Goal: Task Accomplishment & Management: Use online tool/utility

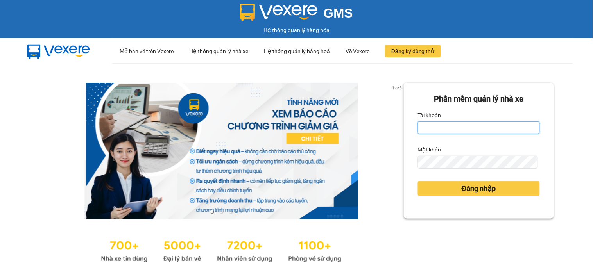
click at [419, 127] on input "Tài khoản" at bounding box center [479, 128] width 122 height 13
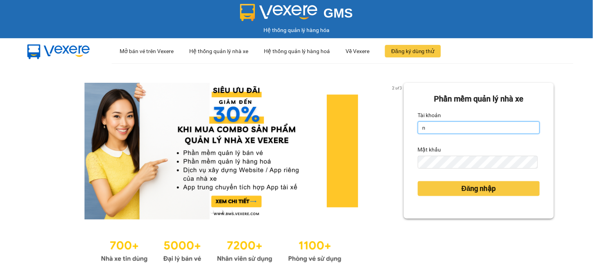
type input "ninhdiem.phucanex"
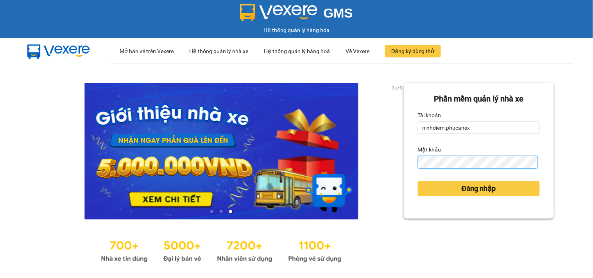
click at [418, 181] on button "Đăng nhập" at bounding box center [479, 188] width 122 height 15
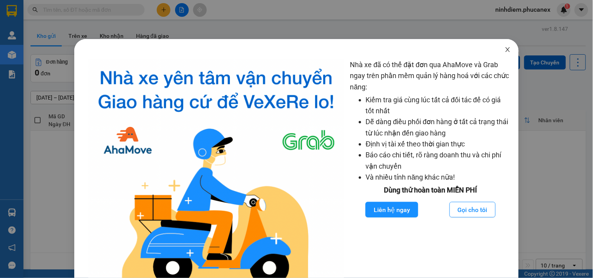
click at [506, 51] on span "Close" at bounding box center [508, 50] width 22 height 22
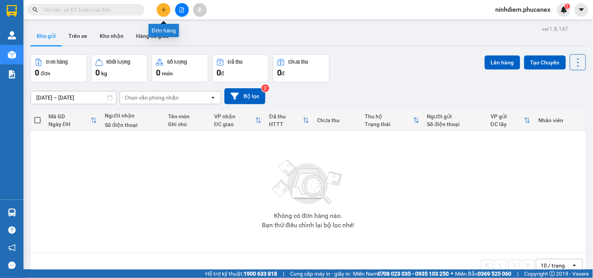
click at [168, 11] on button at bounding box center [164, 10] width 14 height 14
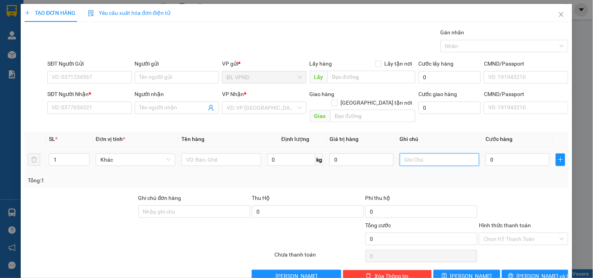
click at [432, 154] on input "text" at bounding box center [439, 160] width 79 height 13
type input "2083883"
click at [491, 154] on input "0" at bounding box center [518, 160] width 64 height 13
type input "7"
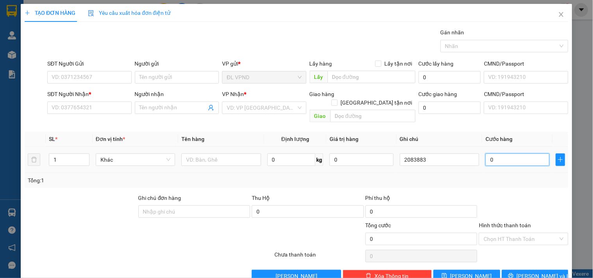
type input "7"
type input "70"
type input "70.000"
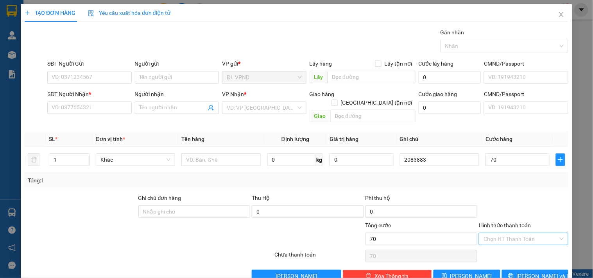
type input "70.000"
click at [523, 233] on input "Hình thức thanh toán" at bounding box center [521, 239] width 74 height 12
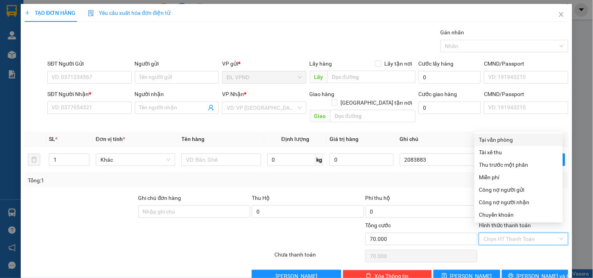
click at [494, 142] on div "Tại văn phòng" at bounding box center [518, 140] width 79 height 9
type input "0"
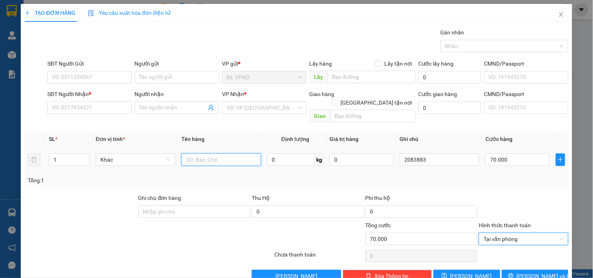
click at [239, 154] on input "text" at bounding box center [220, 160] width 79 height 13
type input "1tx 1c"
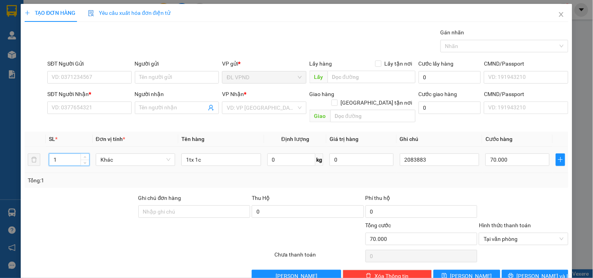
click at [39, 155] on tr "1 Khác 1tx 1c 0 kg 0 2083883 70.000" at bounding box center [297, 160] width 544 height 26
type input "2"
click at [156, 75] on input "Người gửi" at bounding box center [177, 77] width 84 height 13
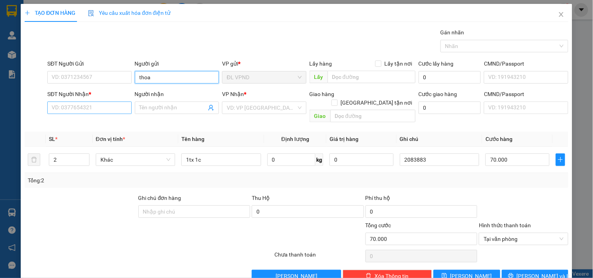
type input "thoa"
click at [72, 111] on input "SĐT Người Nhận *" at bounding box center [89, 108] width 84 height 13
type input "0778787647"
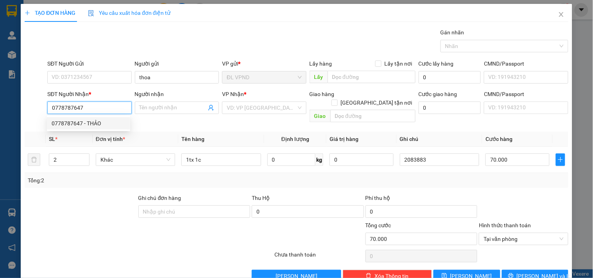
click at [72, 122] on div "0778787647 - THẢO" at bounding box center [89, 123] width 74 height 9
type input "THẢO"
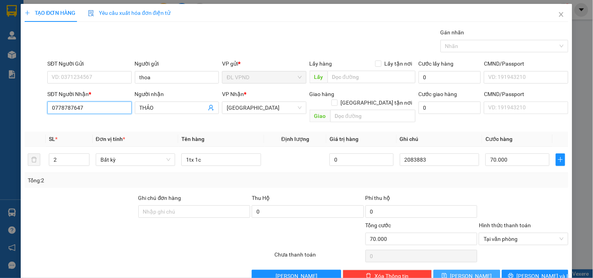
type input "0778787647"
click at [471, 263] on button "Lưu" at bounding box center [467, 276] width 66 height 13
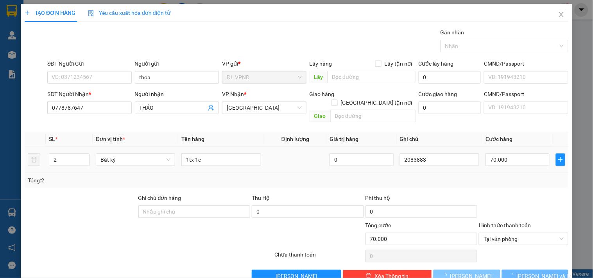
type input "1"
type input "0"
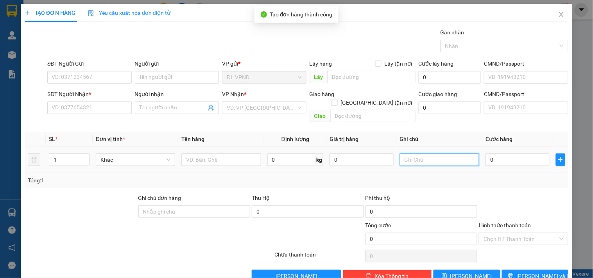
click at [435, 154] on input "text" at bounding box center [439, 160] width 79 height 13
type input "2083882"
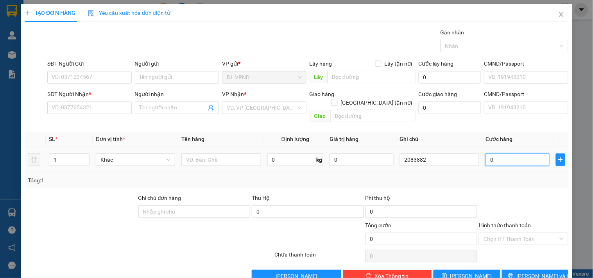
click at [528, 157] on input "0" at bounding box center [518, 160] width 64 height 13
type input "8"
type input "80"
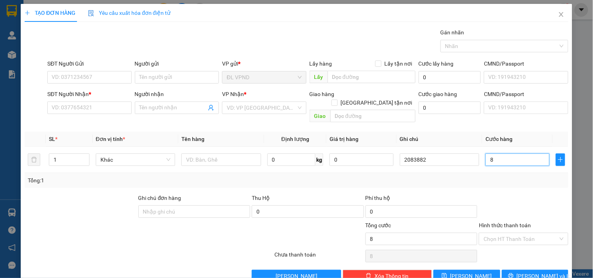
type input "80"
type input "80.000"
click at [505, 233] on input "Hình thức thanh toán" at bounding box center [521, 239] width 74 height 12
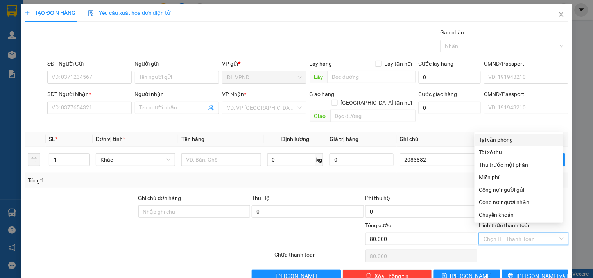
click at [500, 138] on div "Tại văn phòng" at bounding box center [518, 140] width 79 height 9
type input "0"
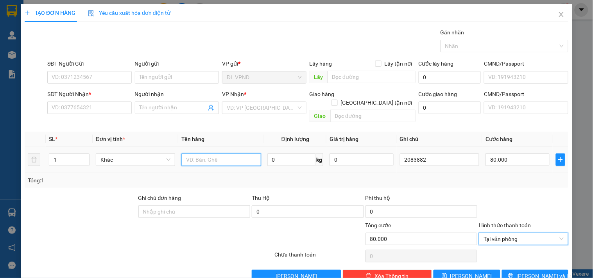
click at [228, 154] on input "text" at bounding box center [220, 160] width 79 height 13
type input "1tx"
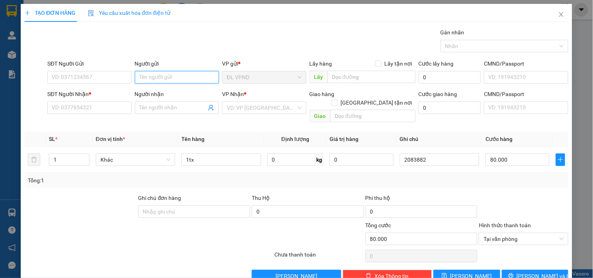
click at [143, 79] on input "Người gửi" at bounding box center [177, 77] width 84 height 13
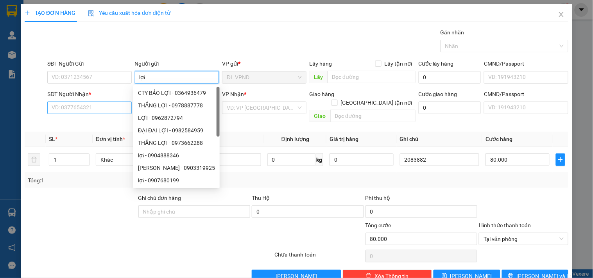
type input "lợi"
click at [94, 106] on input "SĐT Người Nhận *" at bounding box center [89, 108] width 84 height 13
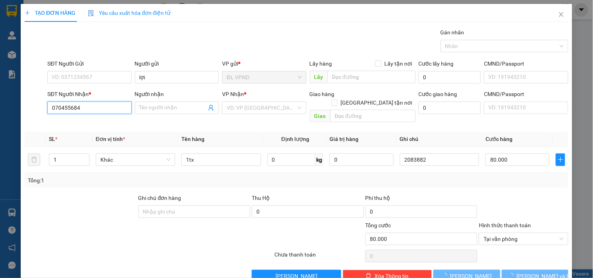
type input "0704556846"
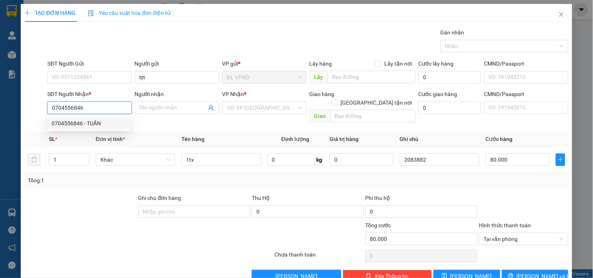
click at [87, 123] on div "0704556846 - TUẤN" at bounding box center [89, 123] width 74 height 9
type input "TUẤN"
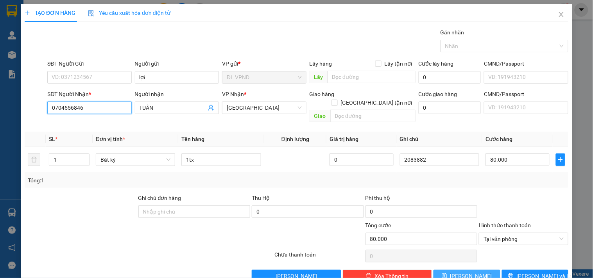
type input "0704556846"
click at [471, 263] on button "Lưu" at bounding box center [467, 276] width 66 height 13
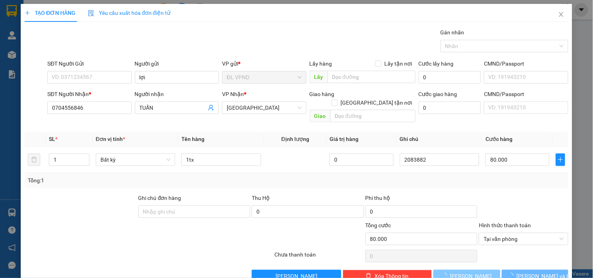
type input "0"
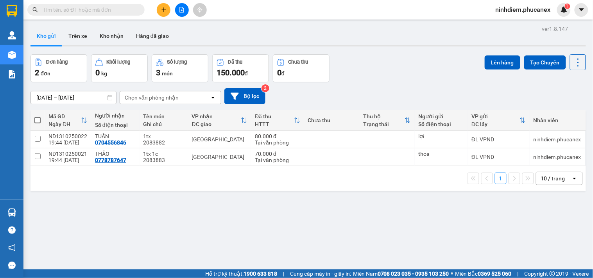
click at [36, 119] on span at bounding box center [37, 120] width 6 height 6
click at [38, 116] on input "checkbox" at bounding box center [38, 116] width 0 height 0
checkbox input "true"
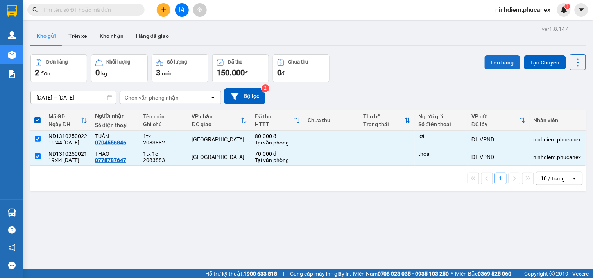
click at [493, 66] on button "Lên hàng" at bounding box center [503, 63] width 36 height 14
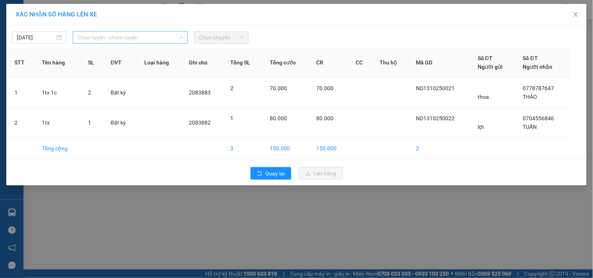
click at [92, 38] on span "Chọn tuyến - nhóm tuyến" at bounding box center [130, 38] width 106 height 12
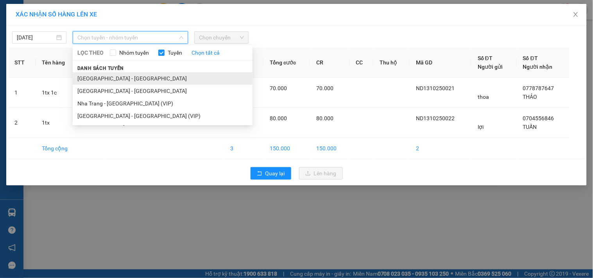
click at [115, 77] on li "[GEOGRAPHIC_DATA][PERSON_NAME][GEOGRAPHIC_DATA]" at bounding box center [163, 78] width 180 height 13
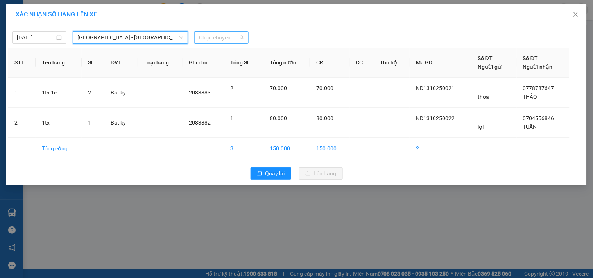
click at [234, 41] on span "Chọn chuyến" at bounding box center [221, 38] width 45 height 12
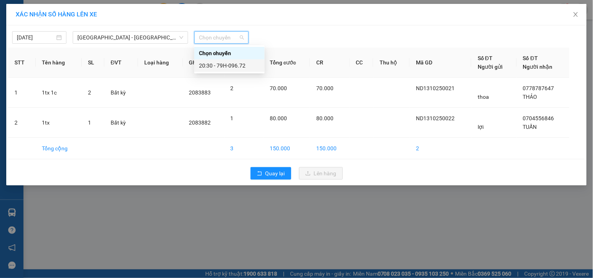
click at [228, 65] on div "20:30 - 79H-096.72" at bounding box center [229, 65] width 61 height 9
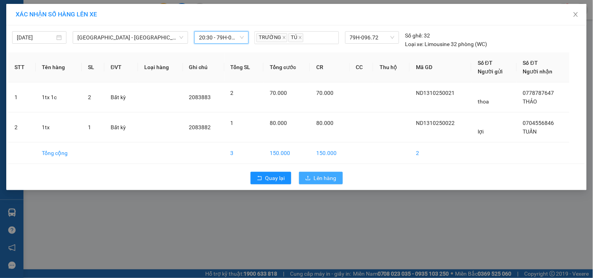
click at [331, 177] on span "Lên hàng" at bounding box center [325, 178] width 23 height 9
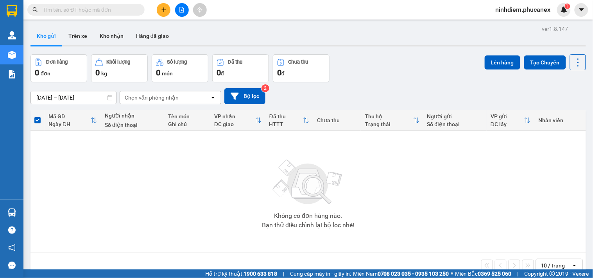
click at [522, 5] on span "ninhdiem.phucanex" at bounding box center [523, 10] width 68 height 10
click at [511, 27] on span "Đăng xuất" at bounding box center [527, 24] width 51 height 9
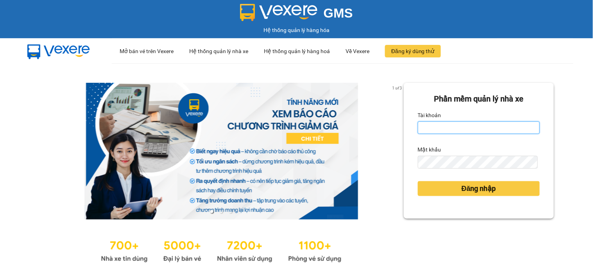
click at [440, 127] on input "Tài khoản" at bounding box center [479, 128] width 122 height 13
type input "duyninhhoa.phucanex"
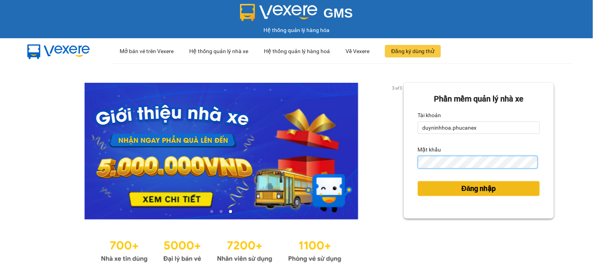
click at [418, 181] on button "Đăng nhập" at bounding box center [479, 188] width 122 height 15
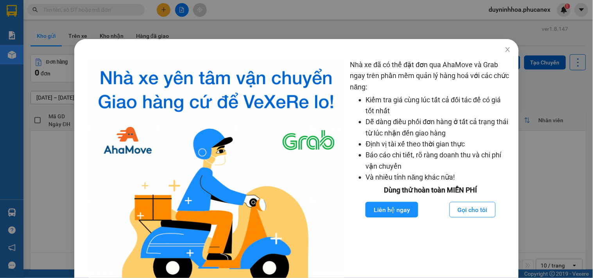
click at [266, 10] on div "Nhà xe đã có thể đặt đơn qua AhaMove và Grab ngay trên phần mềm quản lý hàng ho…" at bounding box center [296, 139] width 593 height 278
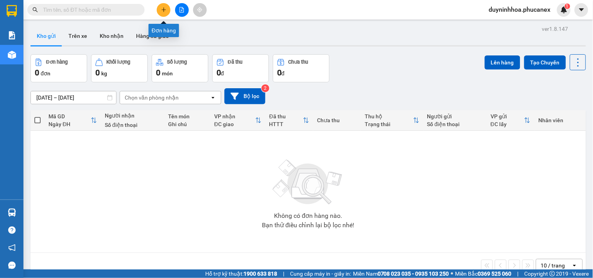
click at [162, 8] on icon "plus" at bounding box center [163, 9] width 5 height 5
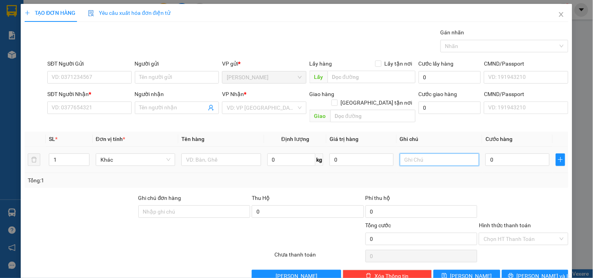
click at [459, 154] on input "text" at bounding box center [439, 160] width 79 height 13
type input "2014996"
click at [504, 154] on input "0" at bounding box center [518, 160] width 64 height 13
type input "1"
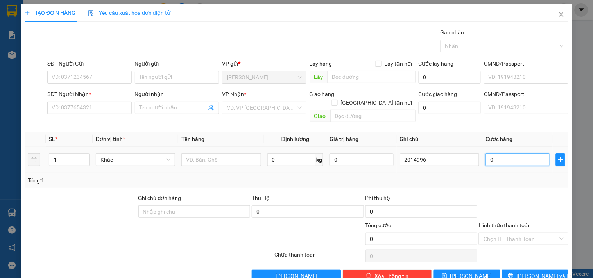
type input "1"
type input "19"
type input "190"
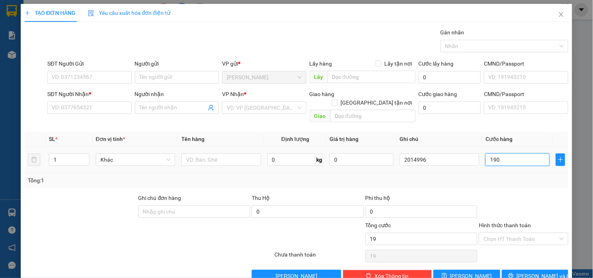
type input "190"
type input "190.000"
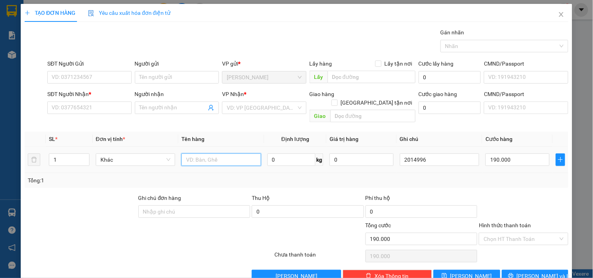
click at [203, 154] on input "text" at bounding box center [220, 160] width 79 height 13
type input "2 đầu lân"
drag, startPoint x: 53, startPoint y: 153, endPoint x: 76, endPoint y: 149, distance: 23.5
click at [76, 154] on input "1" at bounding box center [69, 160] width 40 height 12
type input "3"
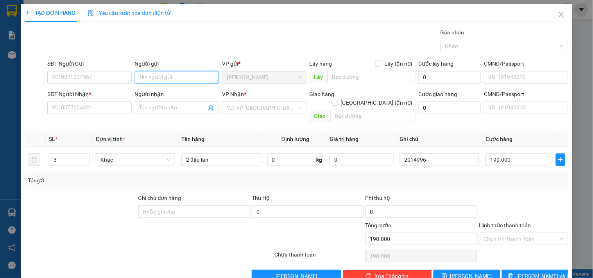
click at [163, 76] on input "Người gửi" at bounding box center [177, 77] width 84 height 13
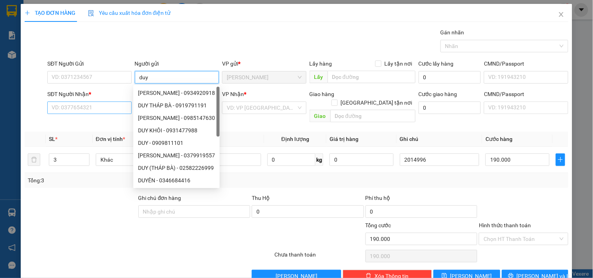
type input "duy"
click at [92, 106] on input "SĐT Người Nhận *" at bounding box center [89, 108] width 84 height 13
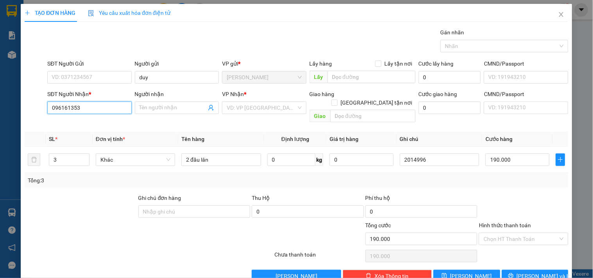
type input "0961613533"
click at [87, 123] on div "0961613533 - a hùng" at bounding box center [89, 123] width 74 height 9
type input "a hùng"
type input "0961613533"
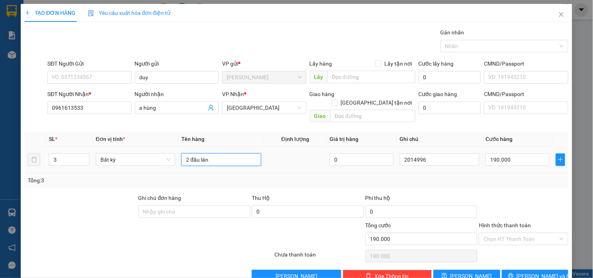
click at [226, 154] on input "2 đầu lân" at bounding box center [220, 160] width 79 height 13
type input "2 đầu lân 1c"
click at [466, 272] on span "Lưu" at bounding box center [471, 276] width 42 height 9
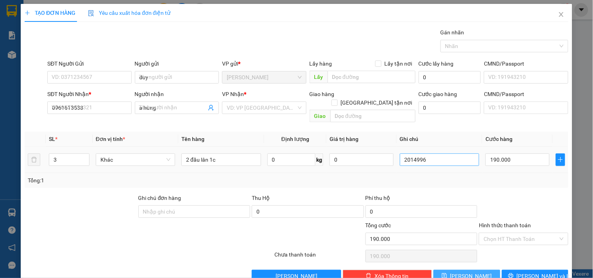
type input "1"
type input "0"
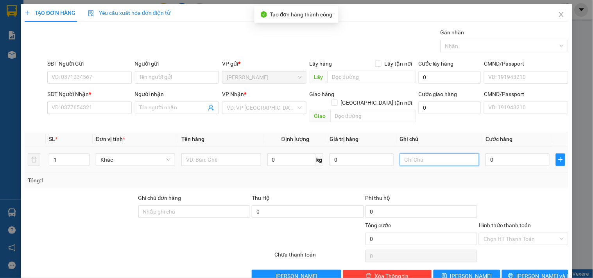
click at [431, 154] on input "text" at bounding box center [439, 160] width 79 height 13
type input "2014997"
click at [501, 152] on div "0" at bounding box center [518, 160] width 64 height 16
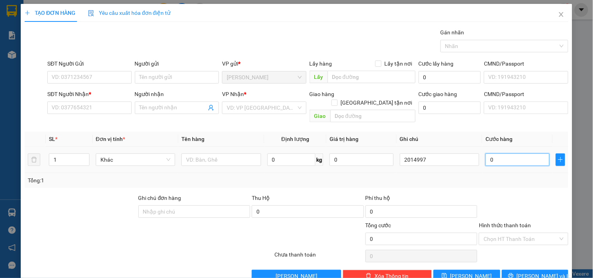
click at [499, 154] on input "0" at bounding box center [518, 160] width 64 height 13
type input "3"
type input "30"
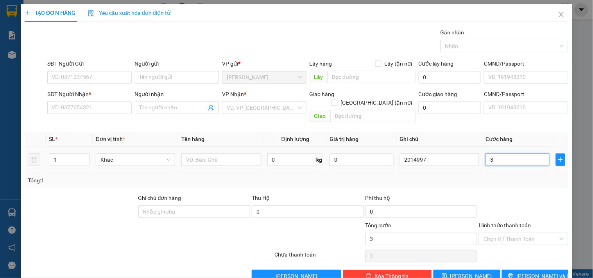
type input "30"
type input "30.000"
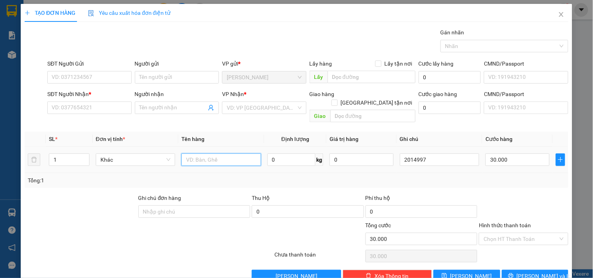
click at [205, 154] on input "text" at bounding box center [220, 160] width 79 height 13
type input "1tx"
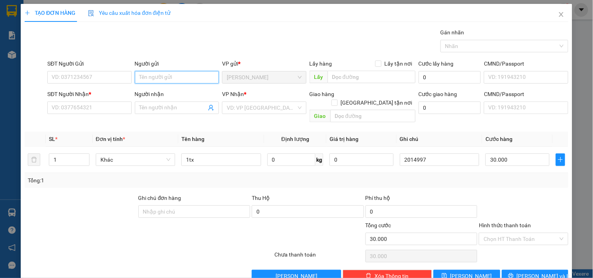
click at [165, 75] on input "Người gửi" at bounding box center [177, 77] width 84 height 13
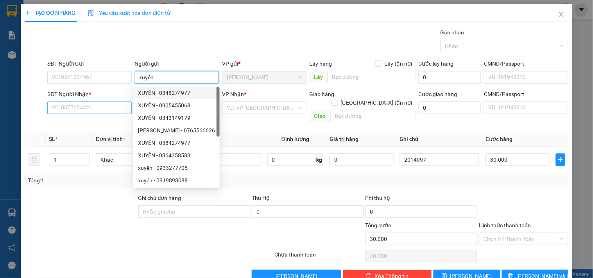
type input "xuyến"
click at [74, 106] on input "SĐT Người Nhận *" at bounding box center [89, 108] width 84 height 13
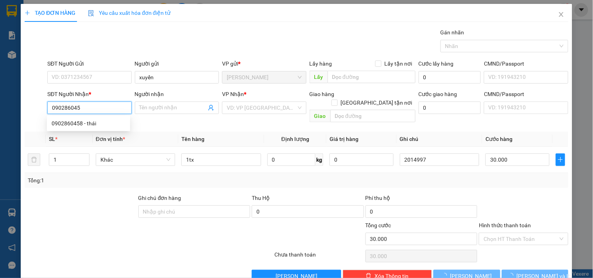
type input "0902860458"
click at [95, 126] on div "0902860458 - thái" at bounding box center [89, 123] width 74 height 9
type input "thái"
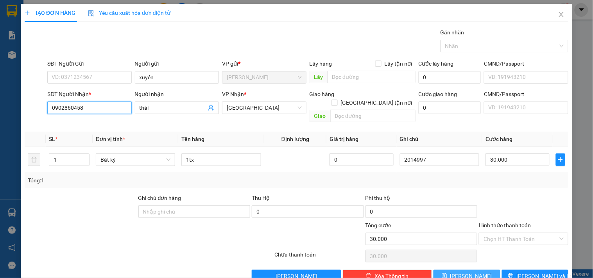
type input "0902860458"
click at [449, 270] on button "Lưu" at bounding box center [467, 276] width 66 height 13
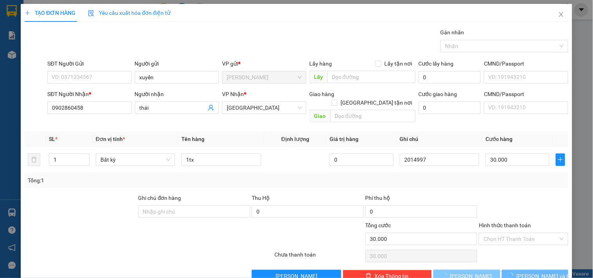
type input "0"
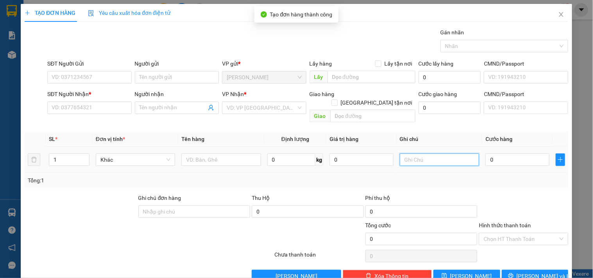
click at [420, 154] on input "text" at bounding box center [439, 160] width 79 height 13
type input "2014998"
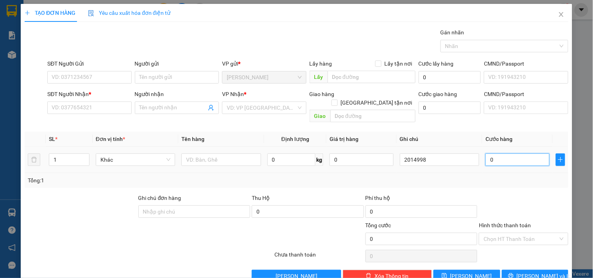
click at [496, 154] on input "0" at bounding box center [518, 160] width 64 height 13
type input "4"
type input "40"
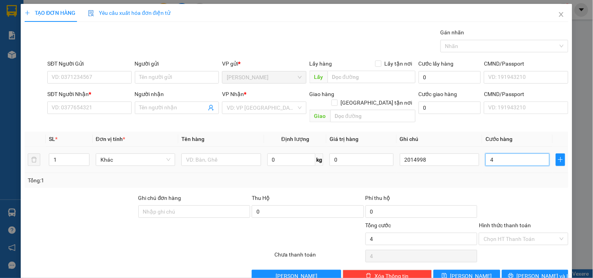
type input "40"
type input "40.000"
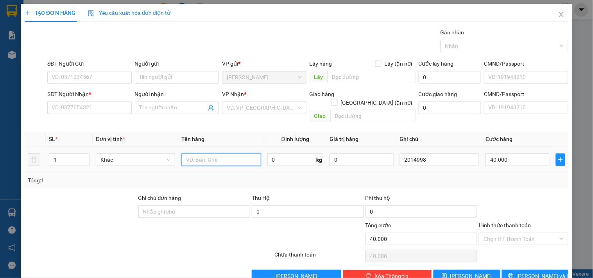
click at [203, 154] on input "text" at bounding box center [220, 160] width 79 height 13
type input "1t"
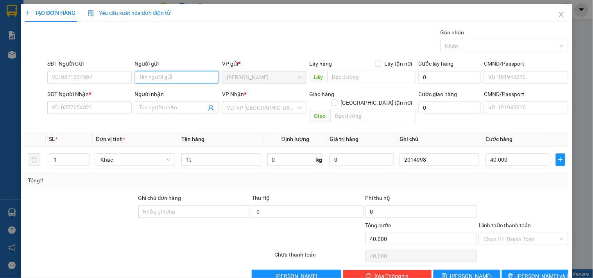
click at [178, 77] on input "Người gửi" at bounding box center [177, 77] width 84 height 13
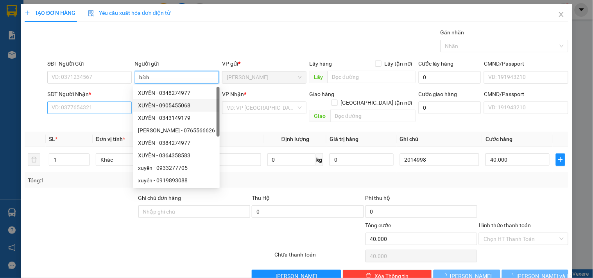
type input "bích"
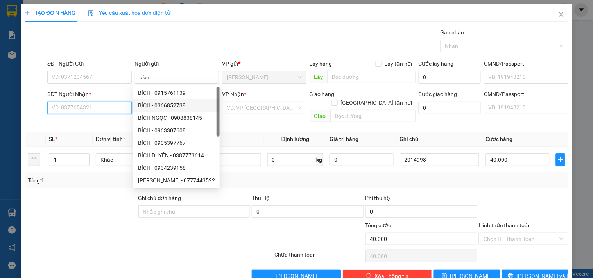
click at [111, 108] on input "SĐT Người Nhận *" at bounding box center [89, 108] width 84 height 13
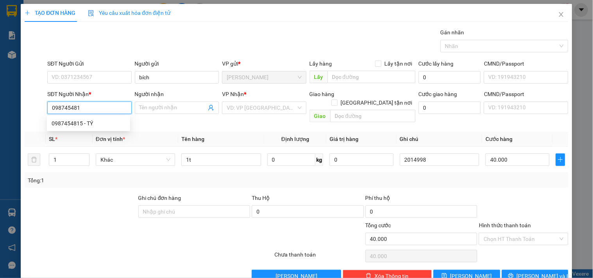
type input "0987454815"
click at [63, 122] on div "0987454815 - TÝ" at bounding box center [89, 123] width 74 height 9
type input "TÝ"
type input "0987454815"
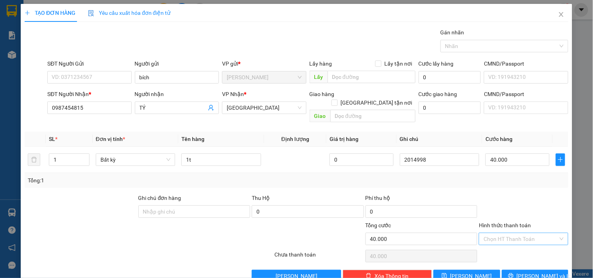
click at [522, 233] on input "Hình thức thanh toán" at bounding box center [521, 239] width 74 height 12
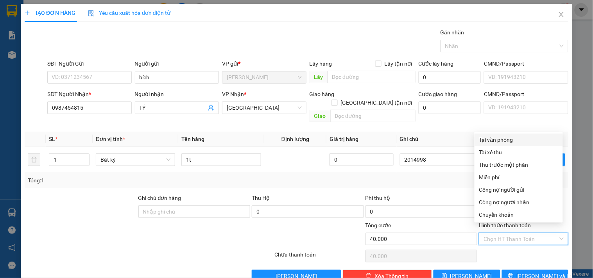
click at [521, 137] on div "Tại văn phòng" at bounding box center [518, 140] width 79 height 9
type input "0"
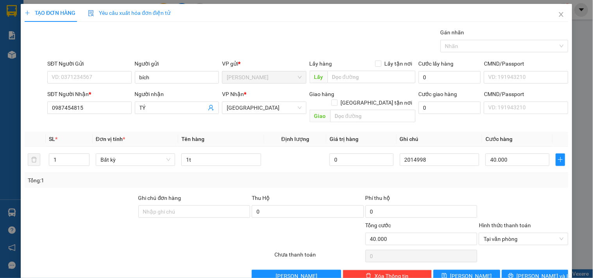
click at [450, 183] on div "Transit Pickup Surcharge Ids Transit Deliver Surcharge Ids Transit Deliver Surc…" at bounding box center [297, 155] width 544 height 254
click at [444, 270] on button "Lưu" at bounding box center [467, 276] width 66 height 13
type input "0"
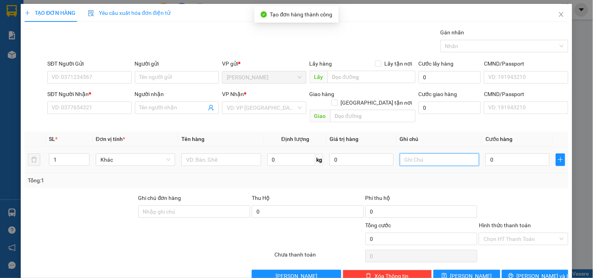
click at [426, 154] on input "text" at bounding box center [439, 160] width 79 height 13
type input "2014999"
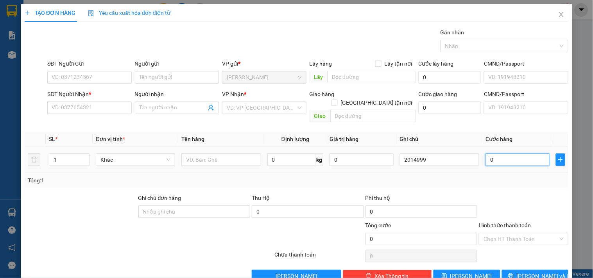
click at [511, 154] on input "0" at bounding box center [518, 160] width 64 height 13
type input "5"
type input "50"
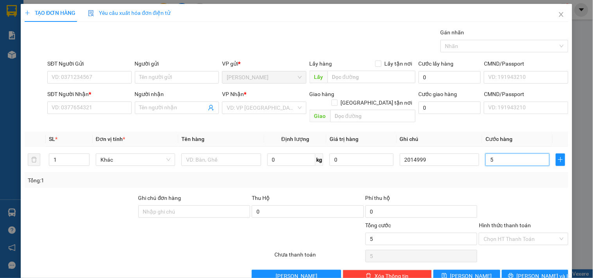
type input "50"
type input "50.000"
click at [522, 235] on input "Hình thức thanh toán" at bounding box center [521, 239] width 74 height 12
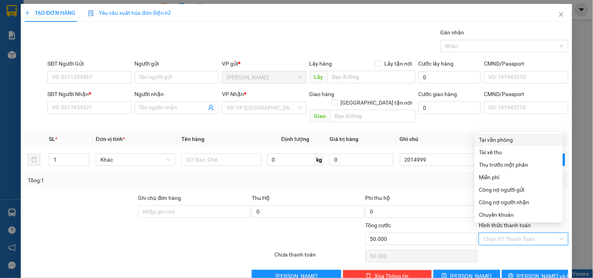
click at [495, 139] on div "Tại văn phòng" at bounding box center [518, 140] width 79 height 9
type input "0"
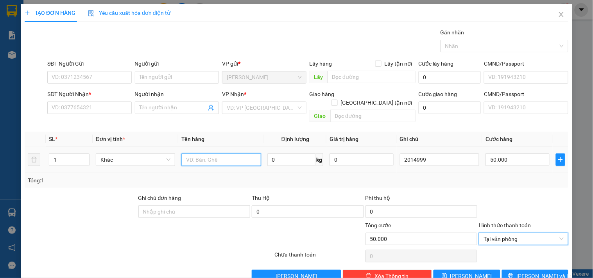
click at [203, 154] on input "text" at bounding box center [220, 160] width 79 height 13
type input "1h đảm bảo"
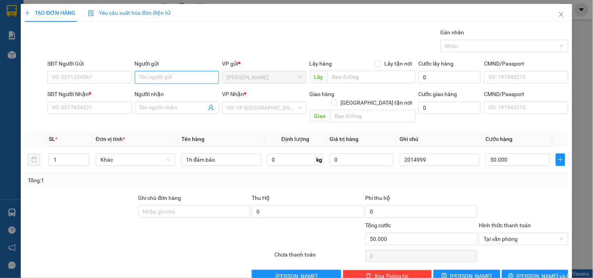
click at [152, 73] on input "Người gửi" at bounding box center [177, 77] width 84 height 13
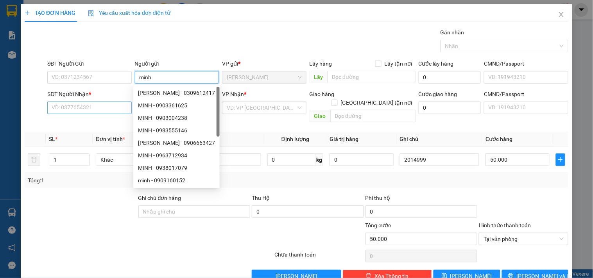
type input "minh"
click at [95, 110] on input "SĐT Người Nhận *" at bounding box center [89, 108] width 84 height 13
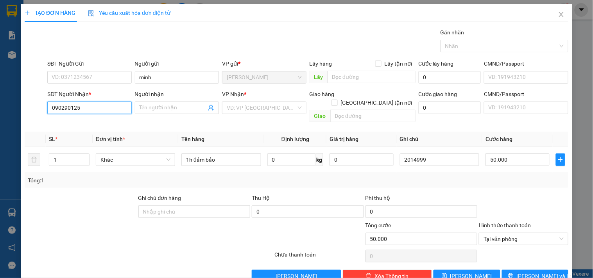
type input "0902901252"
click at [105, 123] on div "0902901252 - A BA" at bounding box center [89, 123] width 74 height 9
type input "A BA"
type input "0902901252"
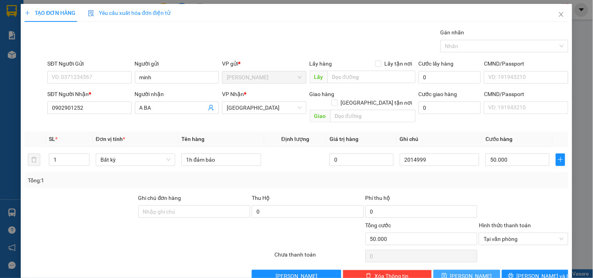
click at [474, 271] on button "Lưu" at bounding box center [467, 276] width 66 height 13
type input "0"
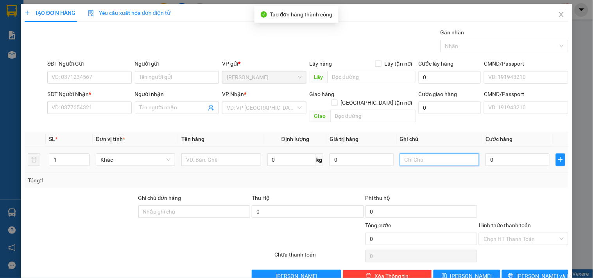
click at [418, 154] on input "text" at bounding box center [439, 160] width 79 height 13
type input "2015000"
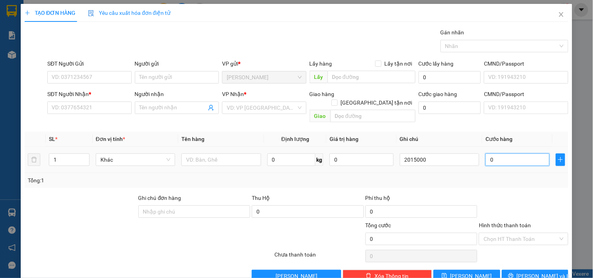
click at [511, 156] on input "0" at bounding box center [518, 160] width 64 height 13
type input "5"
type input "50"
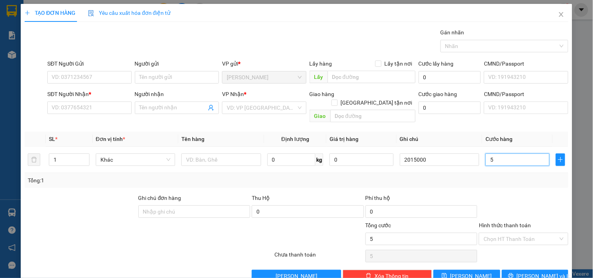
type input "50"
type input "50.000"
click at [522, 237] on div "Hình thức thanh toán Chọn HT Thanh Toán" at bounding box center [523, 234] width 89 height 27
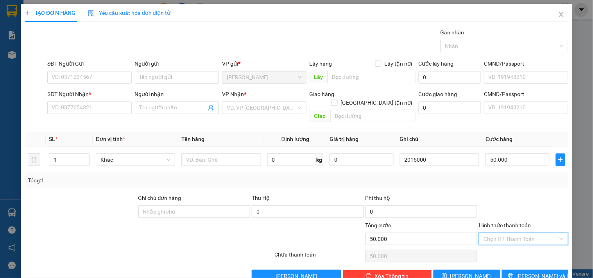
click at [523, 233] on input "Hình thức thanh toán" at bounding box center [521, 239] width 74 height 12
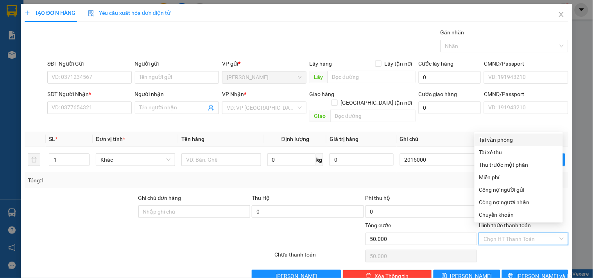
click at [512, 140] on div "Tại văn phòng" at bounding box center [518, 140] width 79 height 9
type input "0"
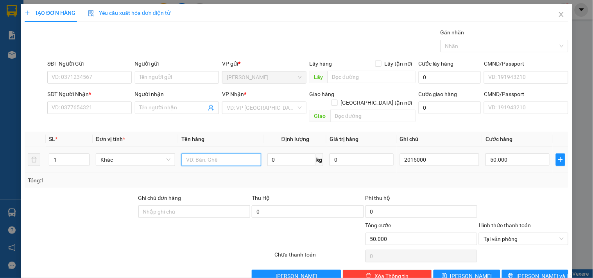
click at [206, 154] on input "text" at bounding box center [220, 160] width 79 height 13
type input "1bao"
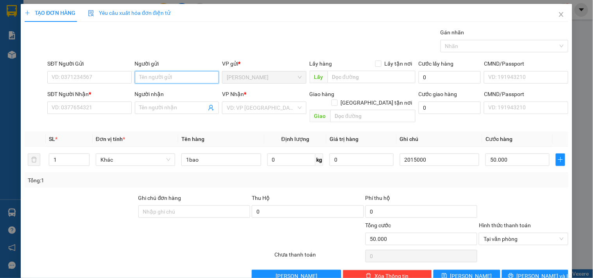
click at [186, 80] on input "Người gửi" at bounding box center [177, 77] width 84 height 13
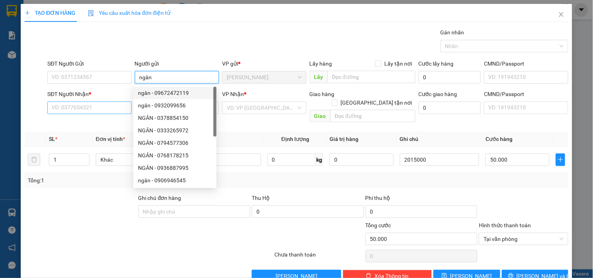
type input "ngân"
click at [68, 110] on input "SĐT Người Nhận *" at bounding box center [89, 108] width 84 height 13
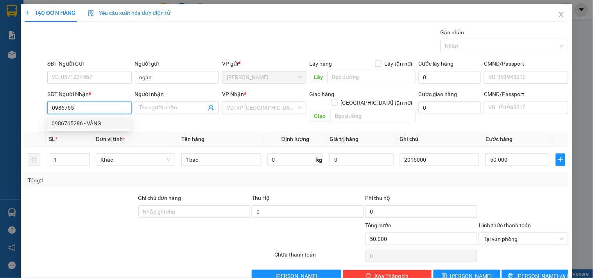
click at [99, 126] on div "0986765286 - VÀNG" at bounding box center [89, 123] width 74 height 9
type input "0986765286"
type input "VÀNG"
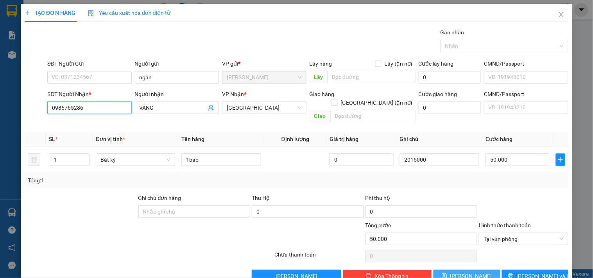
type input "0986765286"
click at [470, 270] on button "Lưu" at bounding box center [467, 276] width 66 height 13
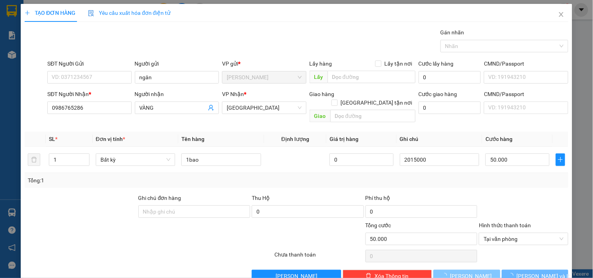
type input "0"
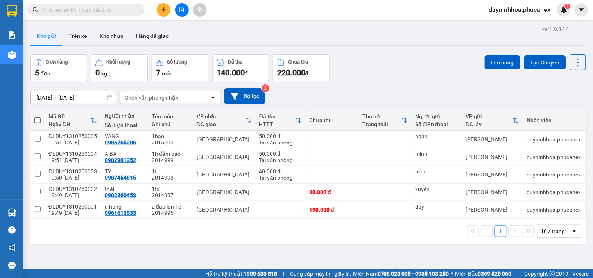
click at [40, 118] on span at bounding box center [37, 120] width 6 height 6
click at [38, 116] on input "checkbox" at bounding box center [38, 116] width 0 height 0
checkbox input "true"
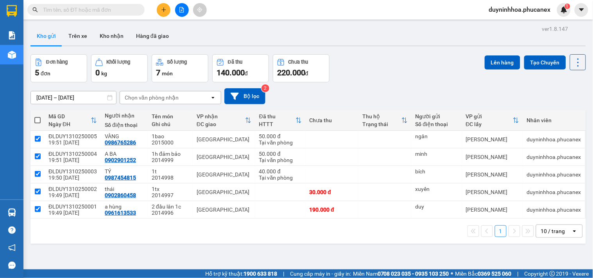
checkbox input "true"
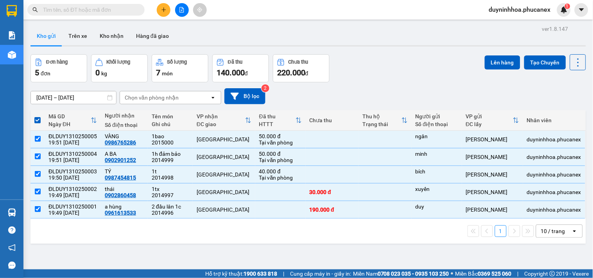
click at [409, 254] on div "ver 1.8.147 Kho gửi Trên xe Kho nhận Hàng đã giao Đơn hàng 5 đơn Khối lượng 0 k…" at bounding box center [308, 162] width 562 height 278
click at [38, 116] on label at bounding box center [37, 120] width 6 height 8
click at [38, 116] on input "checkbox" at bounding box center [38, 116] width 0 height 0
checkbox input "false"
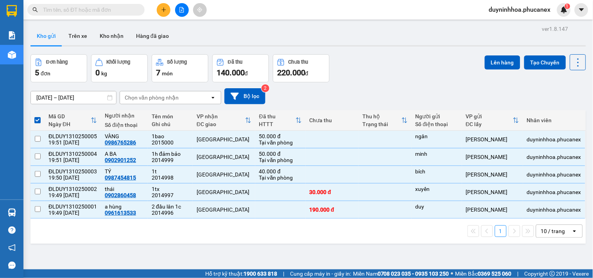
checkbox input "false"
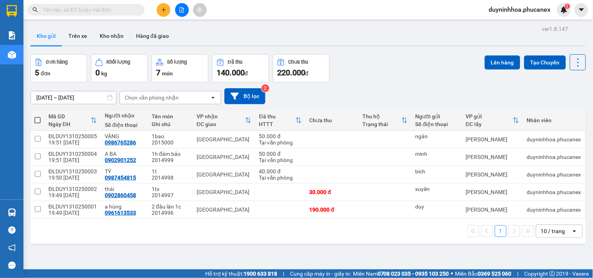
click at [278, 255] on div "ver 1.8.147 Kho gửi Trên xe Kho nhận Hàng đã giao Đơn hàng 5 đơn Khối lượng 0 k…" at bounding box center [308, 162] width 562 height 278
click at [36, 119] on span at bounding box center [37, 120] width 6 height 6
click at [38, 116] on input "checkbox" at bounding box center [38, 116] width 0 height 0
checkbox input "true"
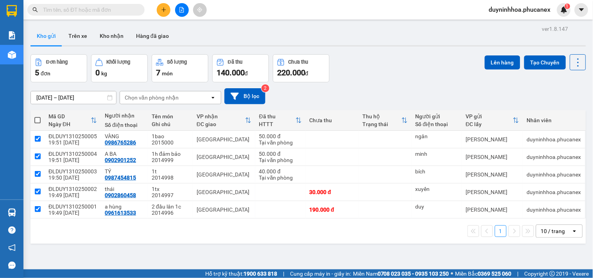
checkbox input "true"
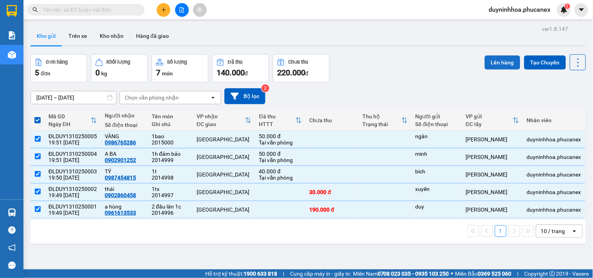
click at [506, 65] on button "Lên hàng" at bounding box center [503, 63] width 36 height 14
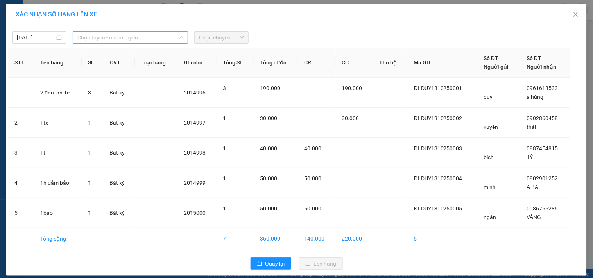
click at [141, 35] on span "Chọn tuyến - nhóm tuyến" at bounding box center [130, 38] width 106 height 12
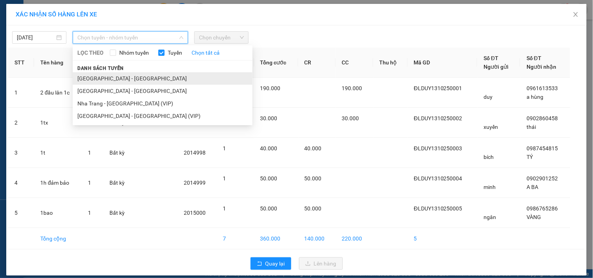
click at [101, 82] on li "[GEOGRAPHIC_DATA][PERSON_NAME][GEOGRAPHIC_DATA]" at bounding box center [163, 78] width 180 height 13
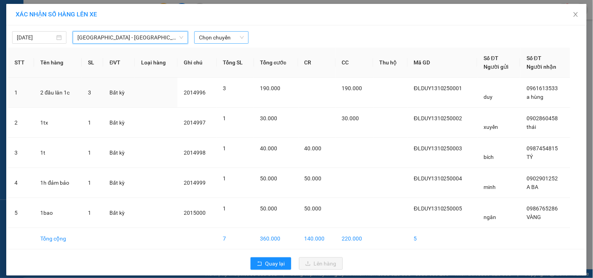
click at [210, 43] on span "Chọn chuyến" at bounding box center [221, 38] width 45 height 12
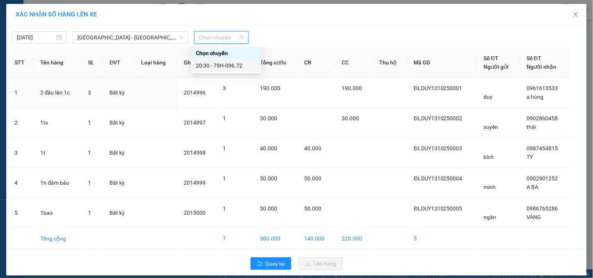
click at [209, 65] on div "20:30 - 79H-096.72" at bounding box center [226, 65] width 61 height 9
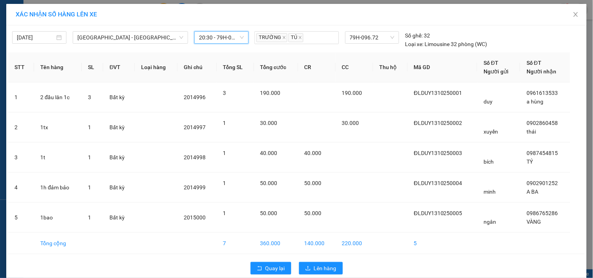
click at [319, 258] on div "13/10/2025 Nha Trang - Sài Gòn LỌC THEO Nhóm tuyến Tuyến Chọn tất cả Danh sách …" at bounding box center [296, 152] width 581 height 255
click at [317, 264] on span "Lên hàng" at bounding box center [325, 268] width 23 height 9
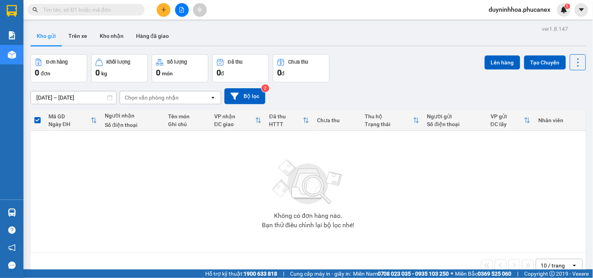
click at [514, 9] on span "duyninhhoa.phucanex" at bounding box center [520, 10] width 74 height 10
click at [506, 23] on span "Đăng xuất" at bounding box center [524, 24] width 58 height 9
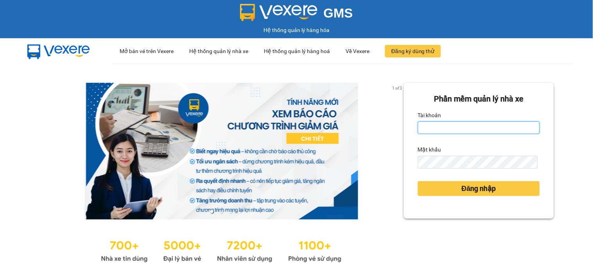
click at [418, 125] on input "Tài khoản" at bounding box center [479, 128] width 122 height 13
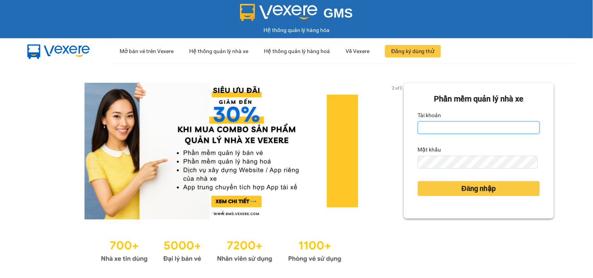
type input "dienkhanh.phucanex"
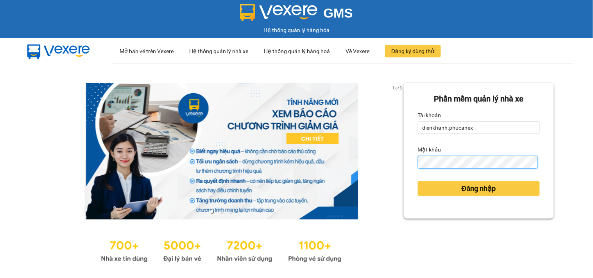
click at [418, 181] on button "Đăng nhập" at bounding box center [479, 188] width 122 height 15
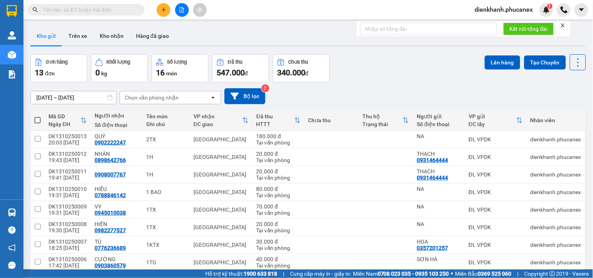
scroll to position [76, 0]
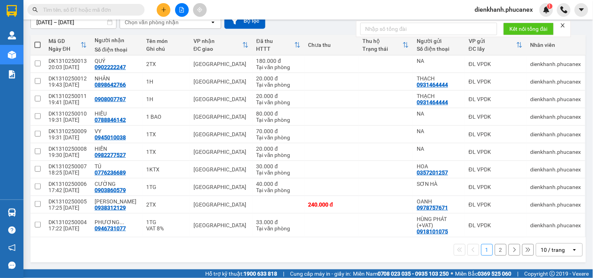
click at [545, 251] on div "10 / trang" at bounding box center [553, 250] width 24 height 8
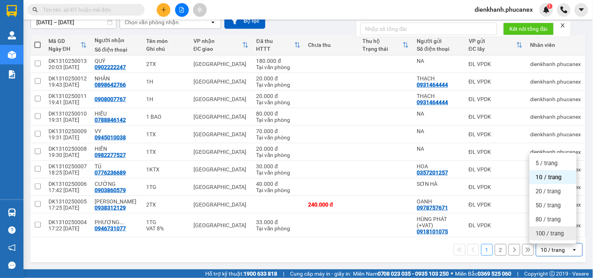
click at [545, 235] on span "100 / trang" at bounding box center [550, 234] width 28 height 8
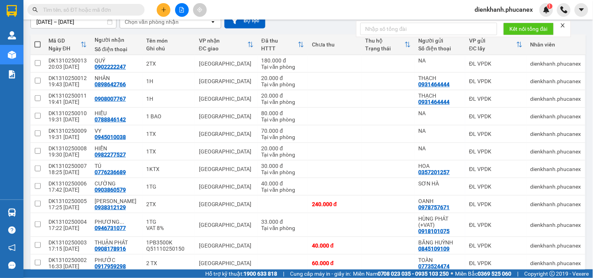
click at [37, 45] on span at bounding box center [37, 44] width 6 height 6
click at [38, 41] on input "checkbox" at bounding box center [38, 41] width 0 height 0
checkbox input "true"
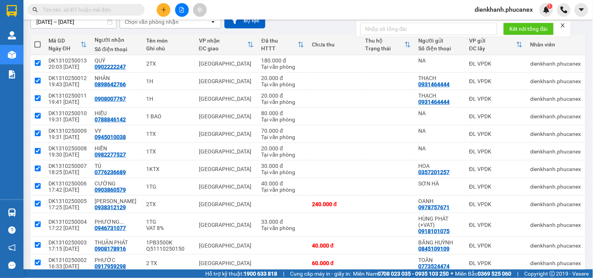
checkbox input "true"
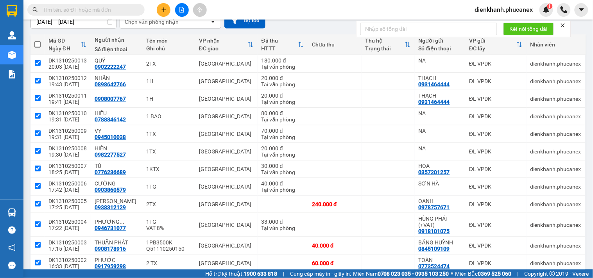
checkbox input "true"
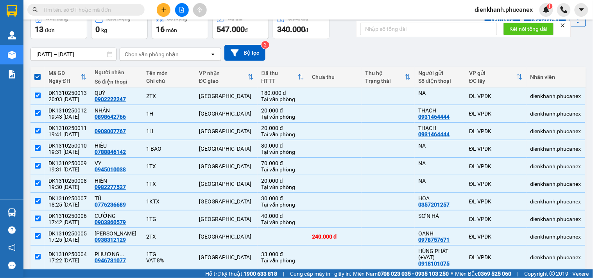
scroll to position [0, 0]
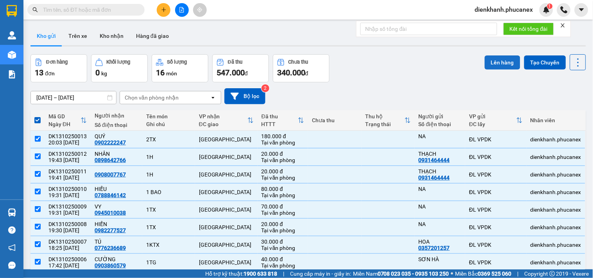
click at [498, 56] on button "Lên hàng" at bounding box center [503, 63] width 36 height 14
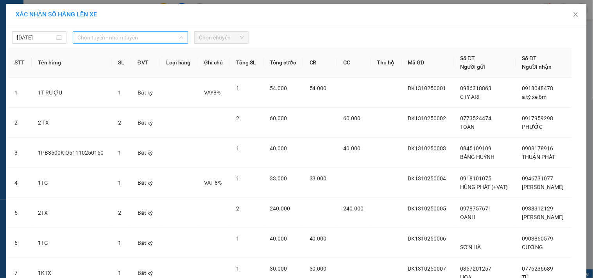
click at [140, 40] on span "Chọn tuyến - nhóm tuyến" at bounding box center [130, 38] width 106 height 12
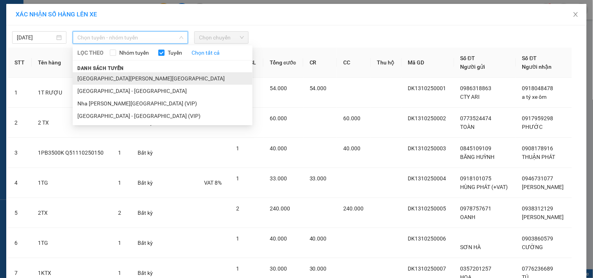
click at [102, 81] on li "[GEOGRAPHIC_DATA][PERSON_NAME][GEOGRAPHIC_DATA]" at bounding box center [163, 78] width 180 height 13
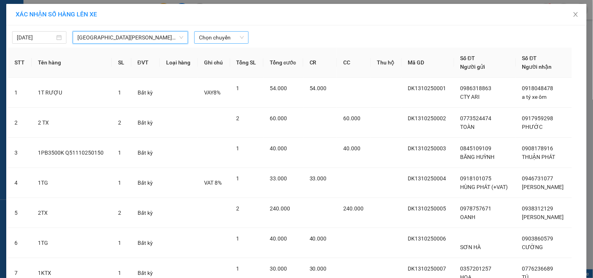
click at [204, 39] on span "Chọn chuyến" at bounding box center [221, 38] width 45 height 12
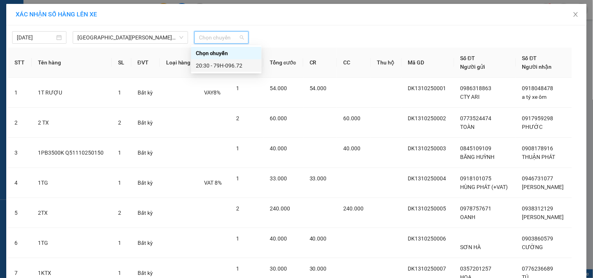
click at [212, 67] on div "20:30 - 79H-096.72" at bounding box center [226, 65] width 61 height 9
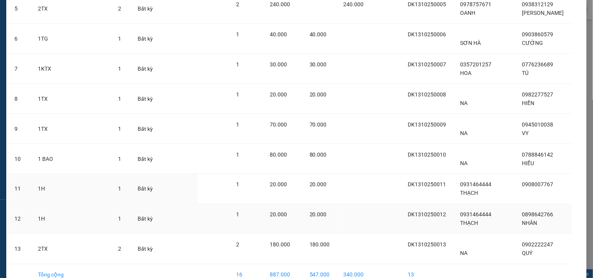
scroll to position [253, 0]
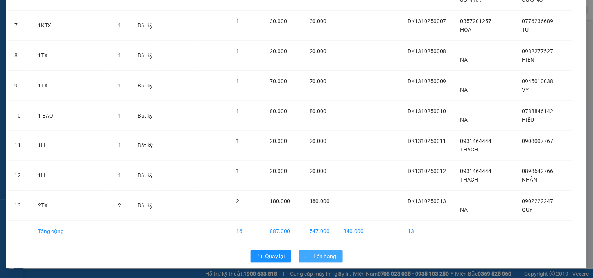
click at [314, 254] on span "Lên hàng" at bounding box center [325, 257] width 23 height 9
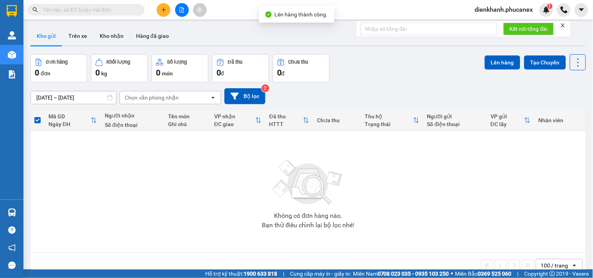
click at [181, 13] on button at bounding box center [182, 10] width 14 height 14
